Goal: Information Seeking & Learning: Learn about a topic

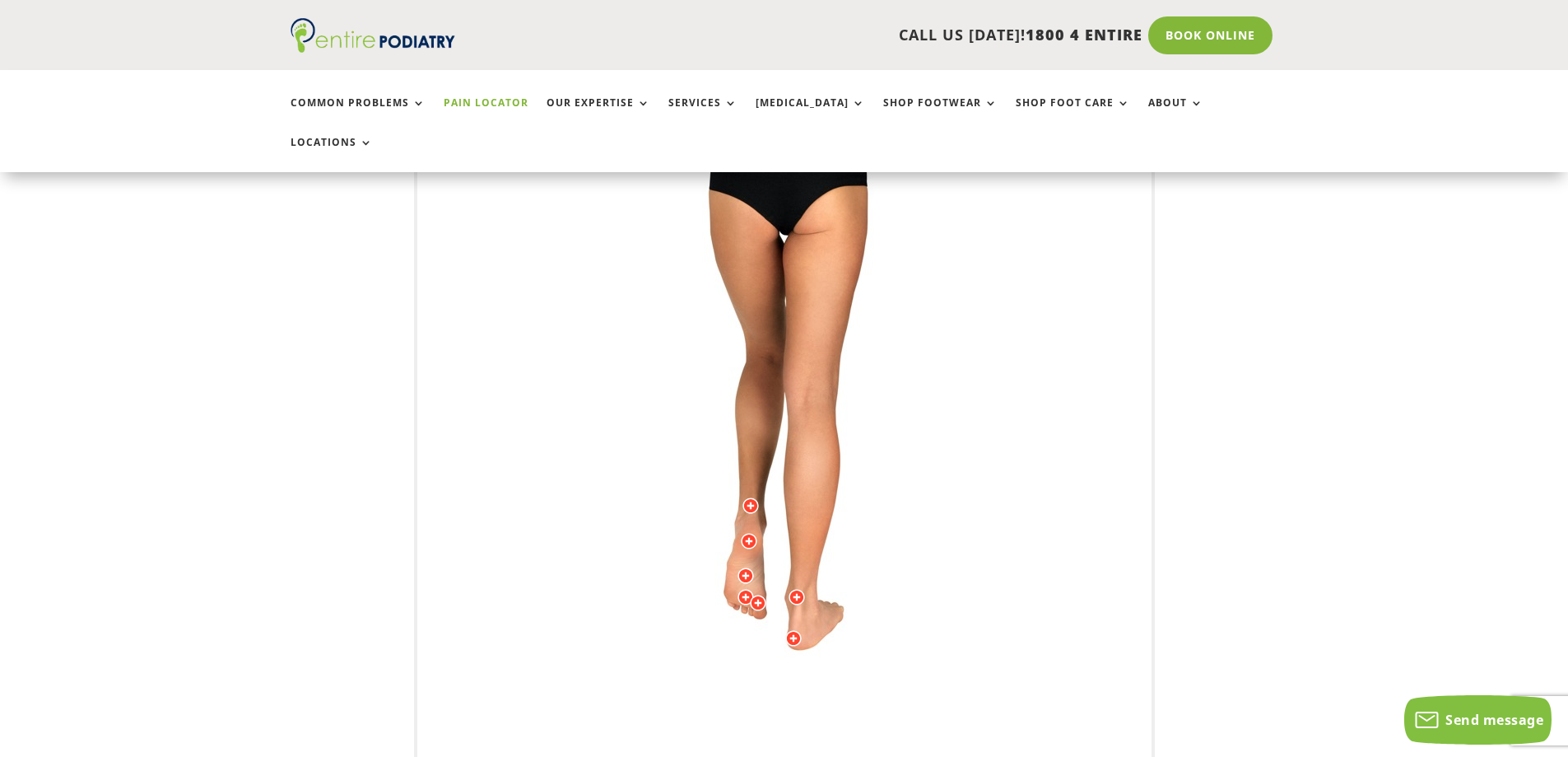
click at [736, 533] on img at bounding box center [784, 407] width 454 height 659
click at [728, 544] on img at bounding box center [784, 407] width 454 height 659
click at [743, 568] on div at bounding box center [745, 576] width 17 height 17
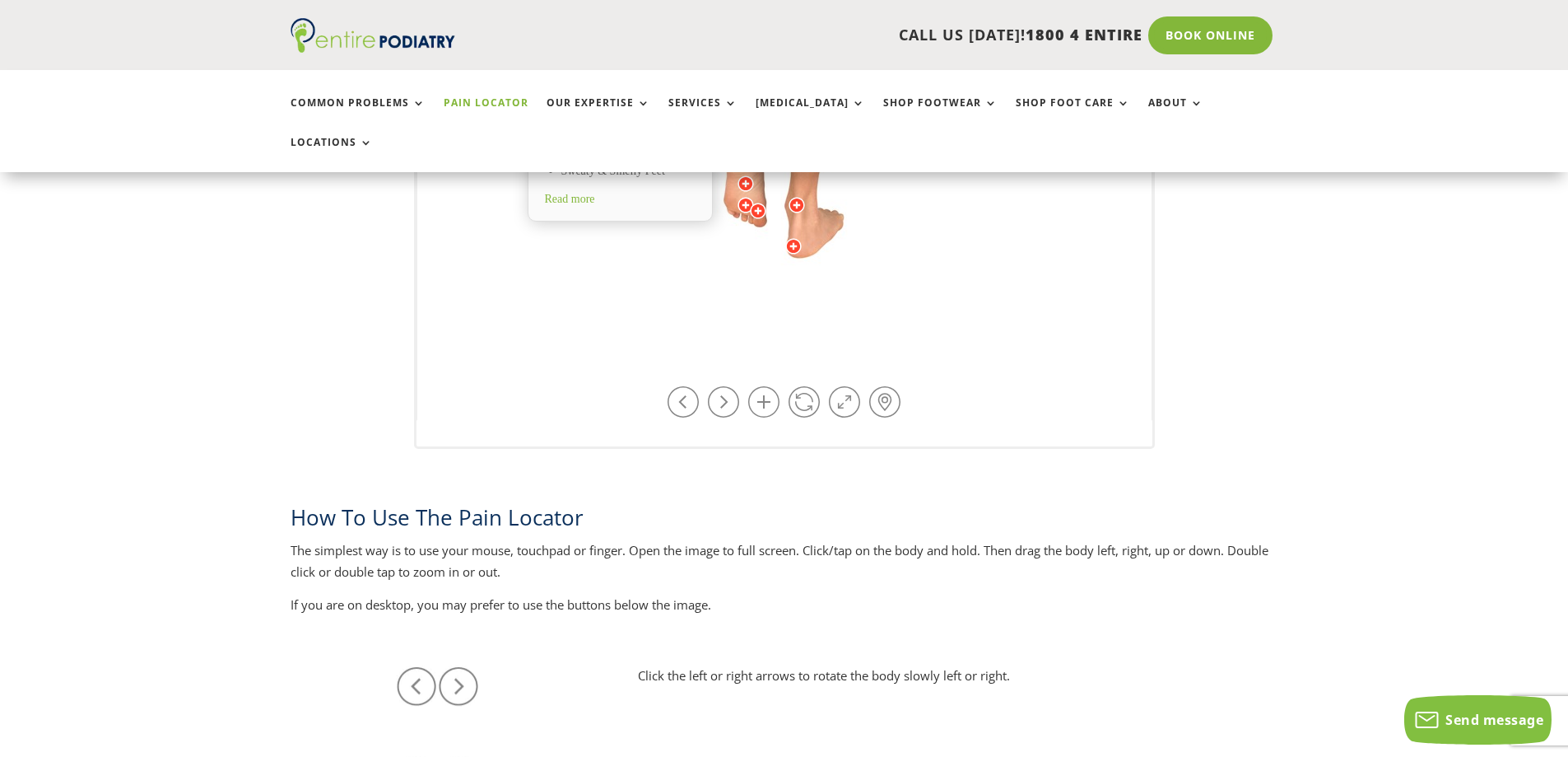
scroll to position [527, 0]
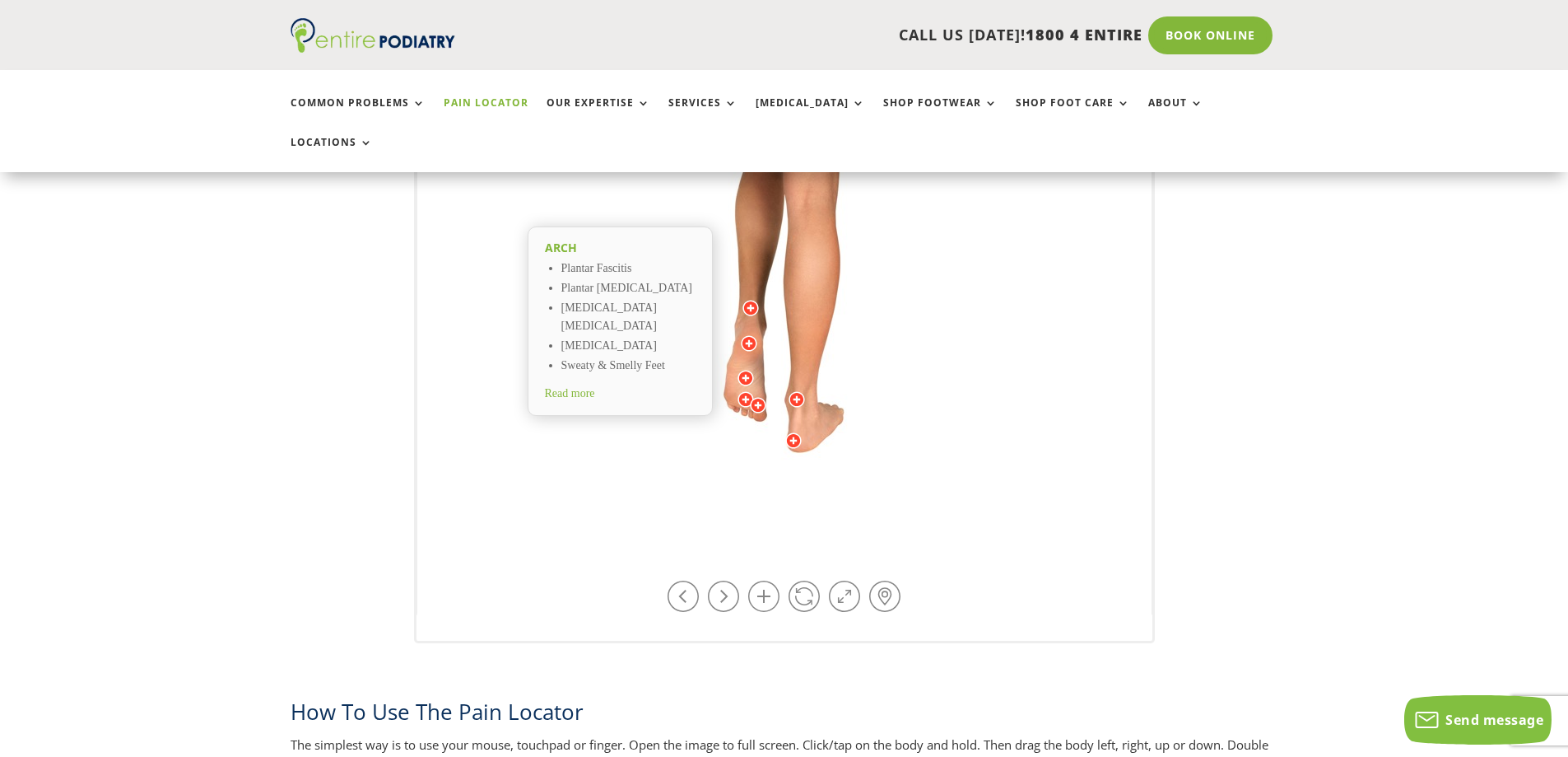
click at [742, 326] on img at bounding box center [784, 209] width 454 height 659
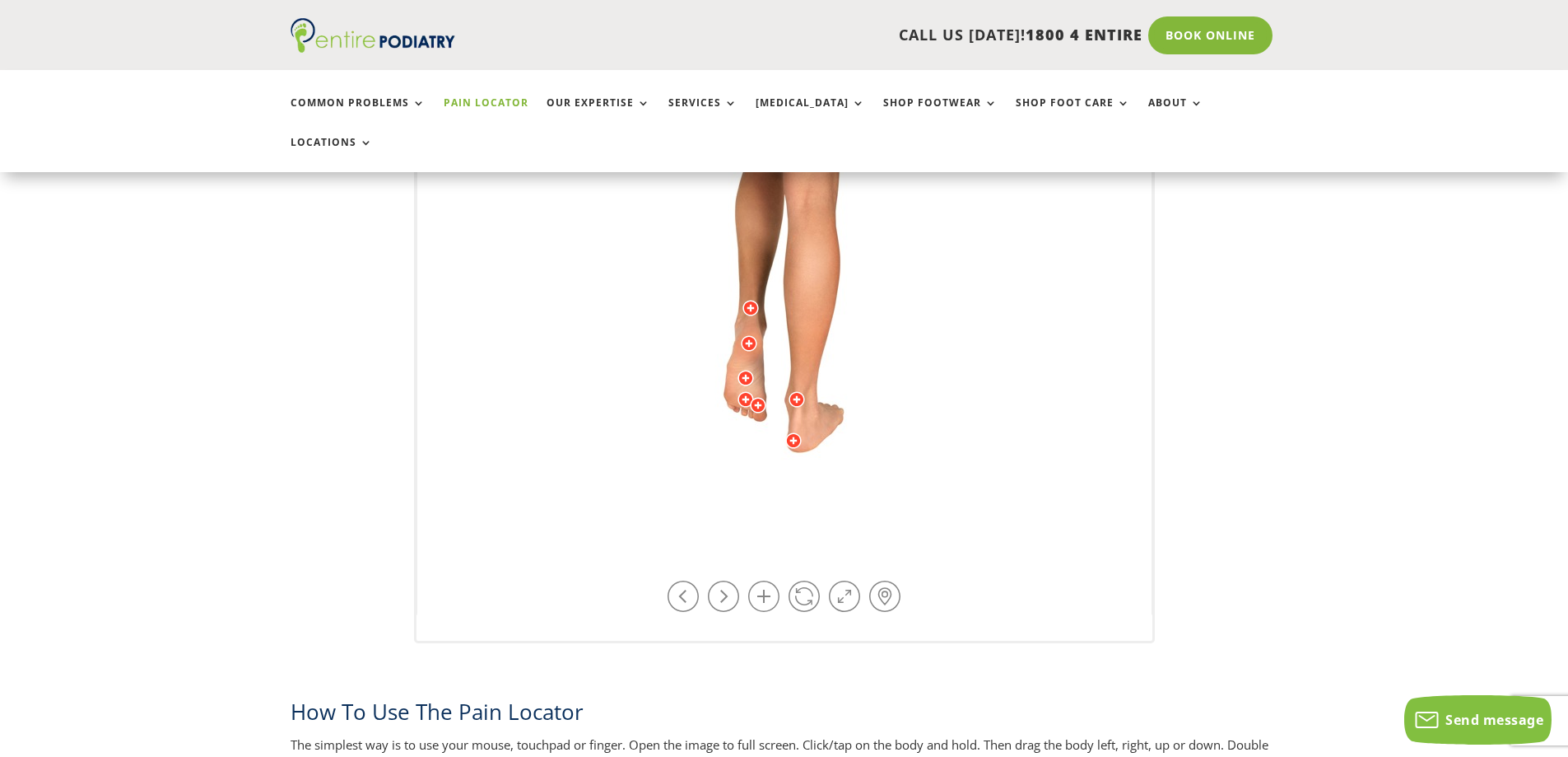
click at [742, 326] on img at bounding box center [784, 209] width 454 height 659
